Goal: Register for event/course

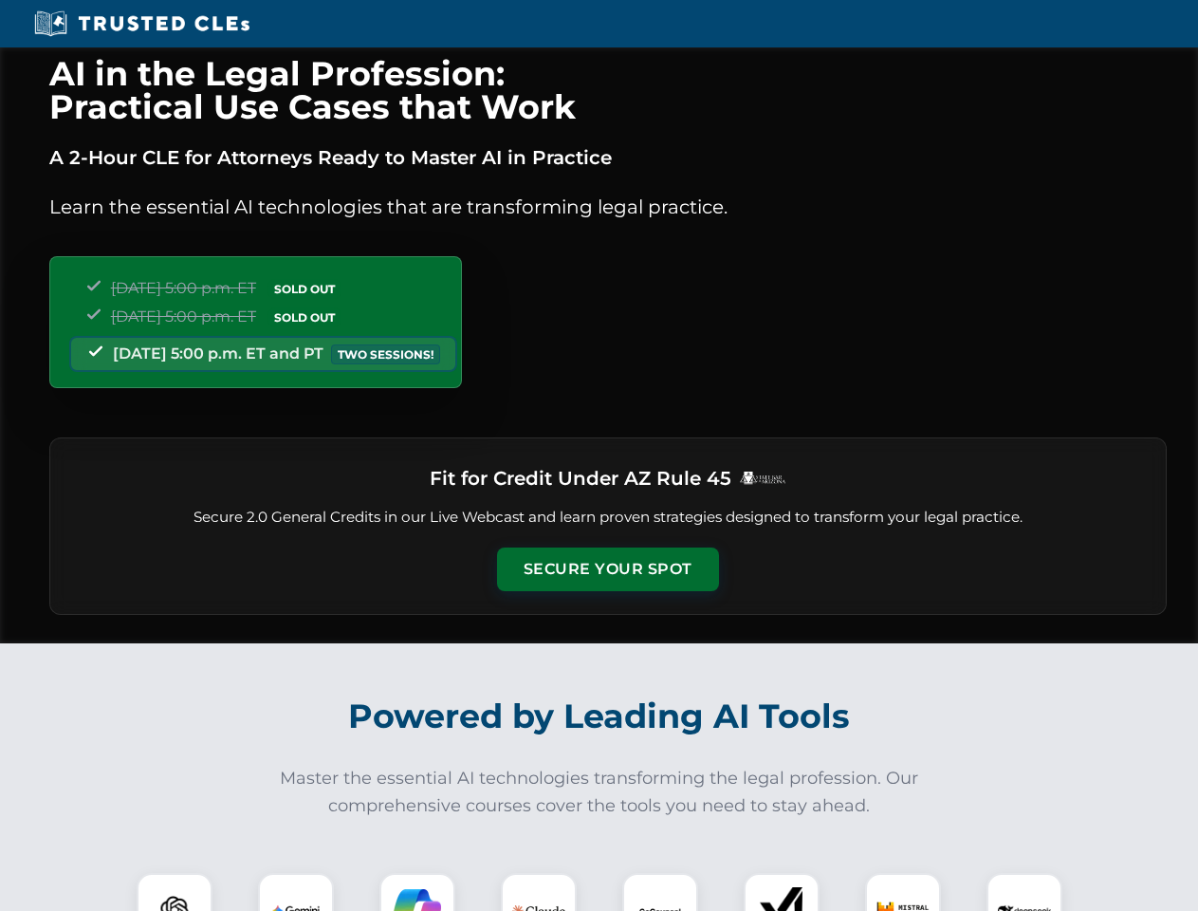
click at [607, 569] on button "Secure Your Spot" at bounding box center [608, 569] width 222 height 44
click at [175, 892] on img at bounding box center [174, 910] width 55 height 55
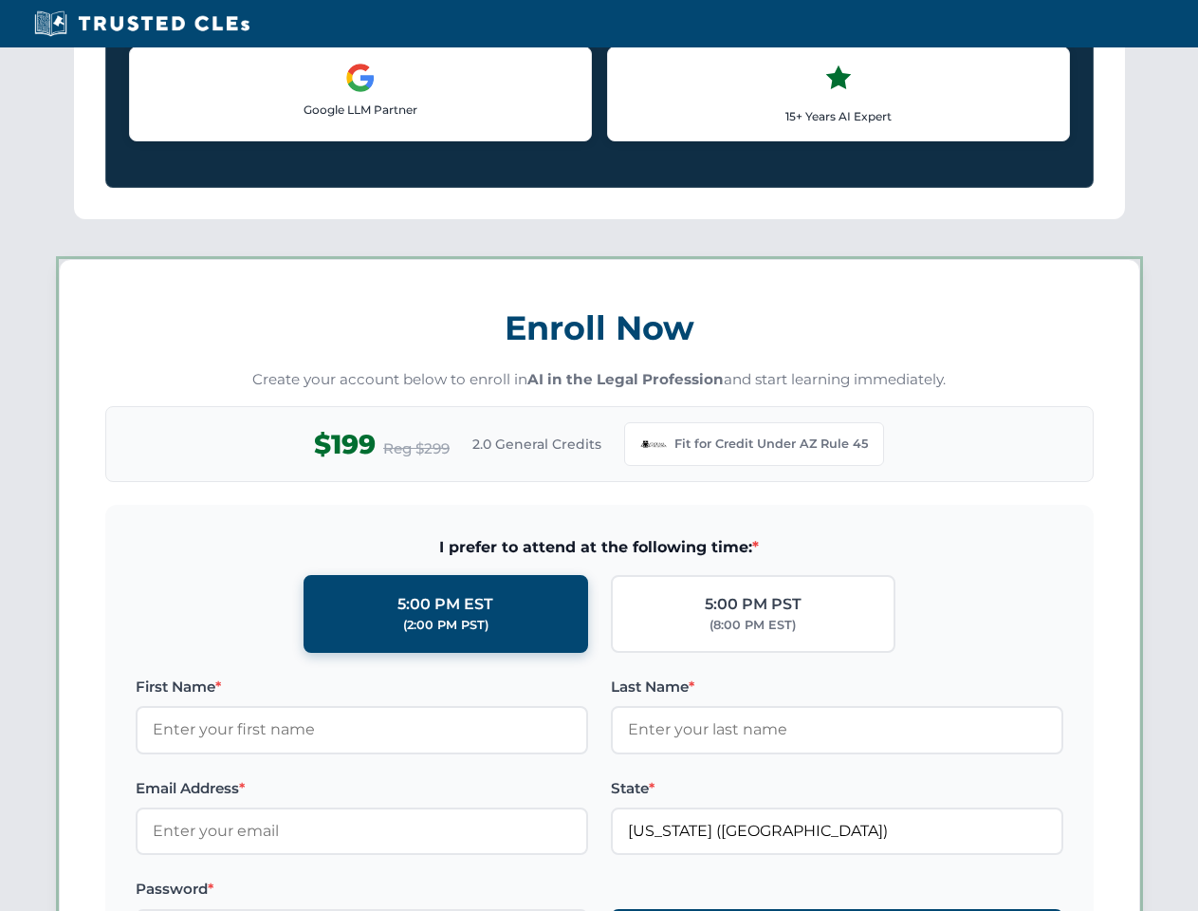
click at [417, 892] on label "Password *" at bounding box center [362, 888] width 452 height 23
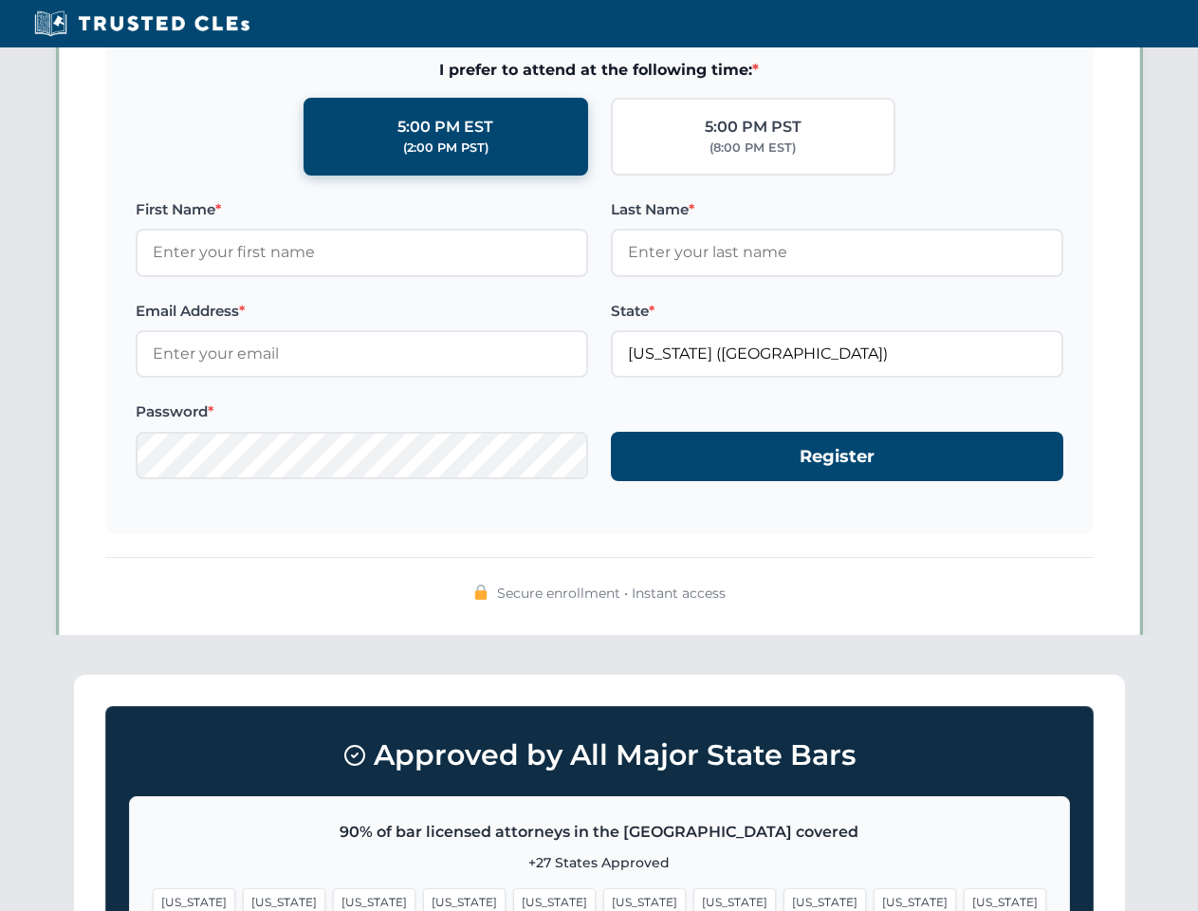
click at [874, 892] on span "[US_STATE]" at bounding box center [915, 902] width 83 height 28
